Goal: Check status: Check status

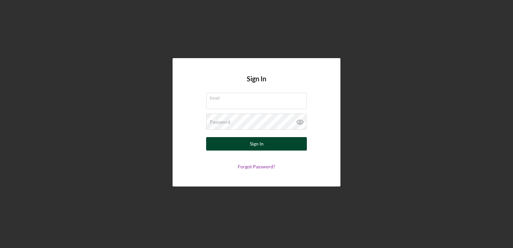
type input "[EMAIL_ADDRESS][DOMAIN_NAME]"
drag, startPoint x: 264, startPoint y: 145, endPoint x: 266, endPoint y: 148, distance: 4.6
click at [266, 148] on button "Sign In" at bounding box center [256, 143] width 101 height 13
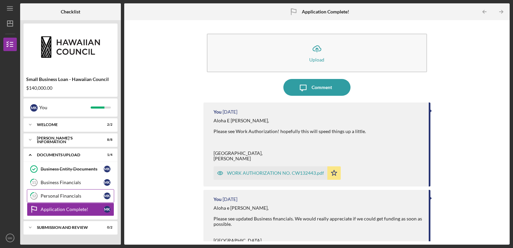
click at [63, 194] on div "Personal Financials" at bounding box center [72, 195] width 63 height 5
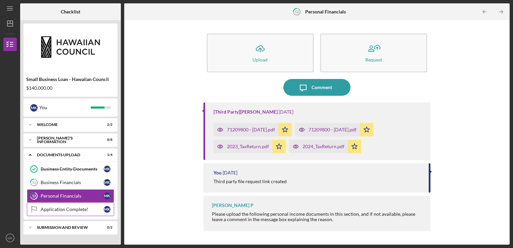
click at [62, 207] on div "Application Complete!" at bounding box center [72, 208] width 63 height 5
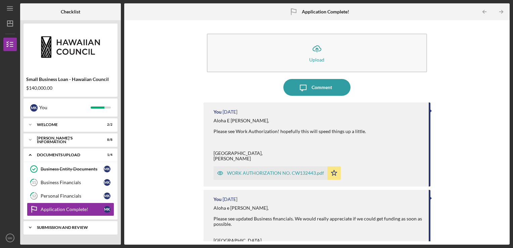
click at [62, 227] on div "SUBMISSION AND REVIEW" at bounding box center [73, 227] width 72 height 4
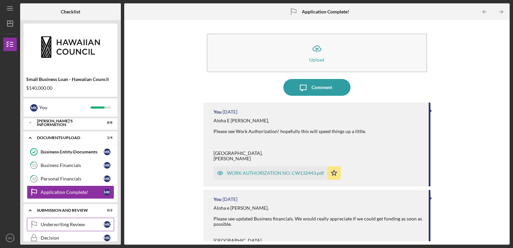
scroll to position [26, 0]
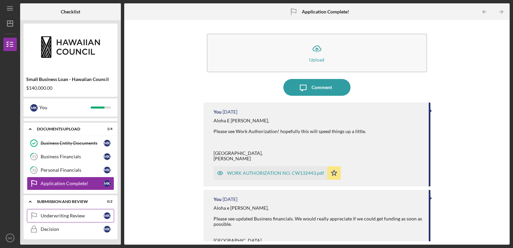
click at [64, 217] on div "Underwriting Review" at bounding box center [72, 215] width 63 height 5
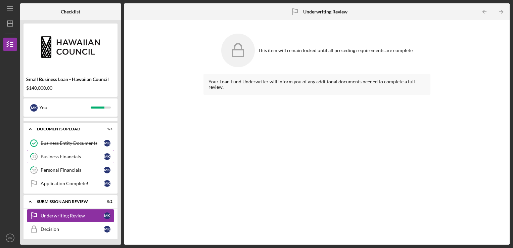
click at [59, 155] on div "Business Financials" at bounding box center [72, 156] width 63 height 5
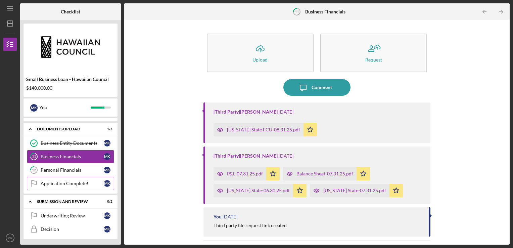
click at [70, 183] on div "Application Complete!" at bounding box center [72, 183] width 63 height 5
